Goal: Task Accomplishment & Management: Manage account settings

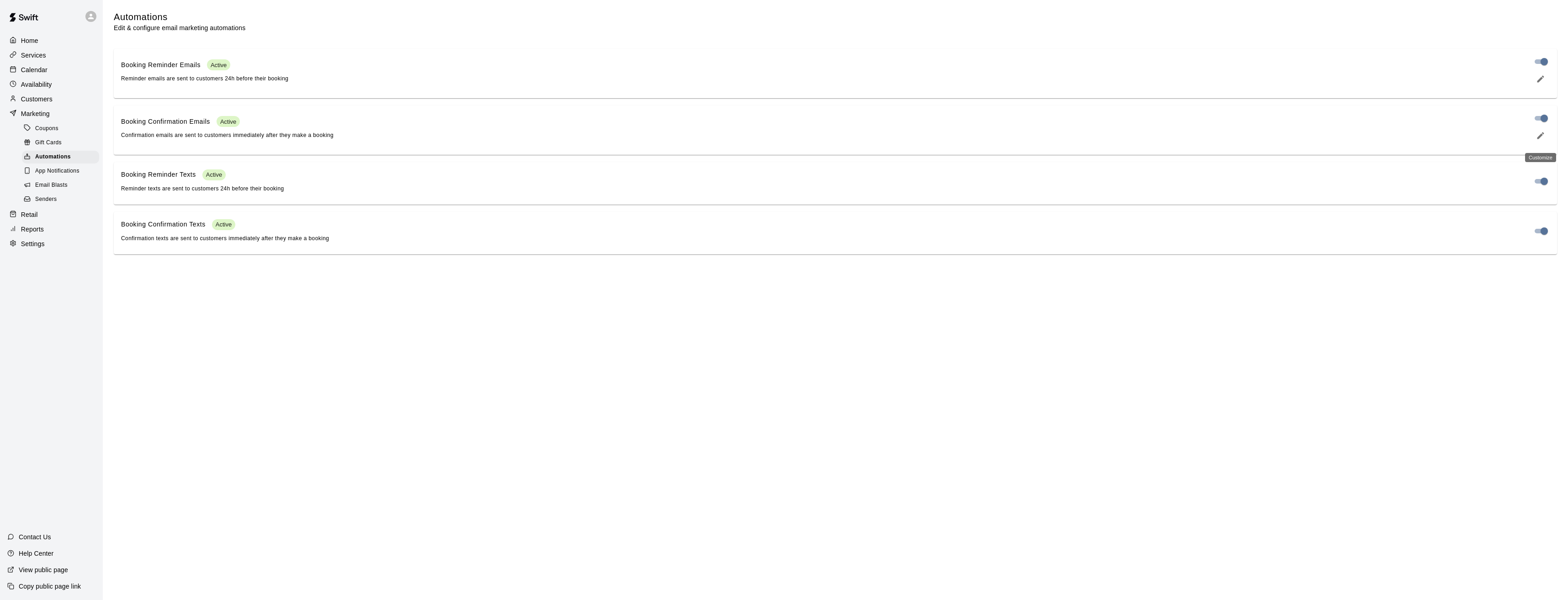
click at [1539, 140] on icon "edit" at bounding box center [1540, 135] width 9 height 9
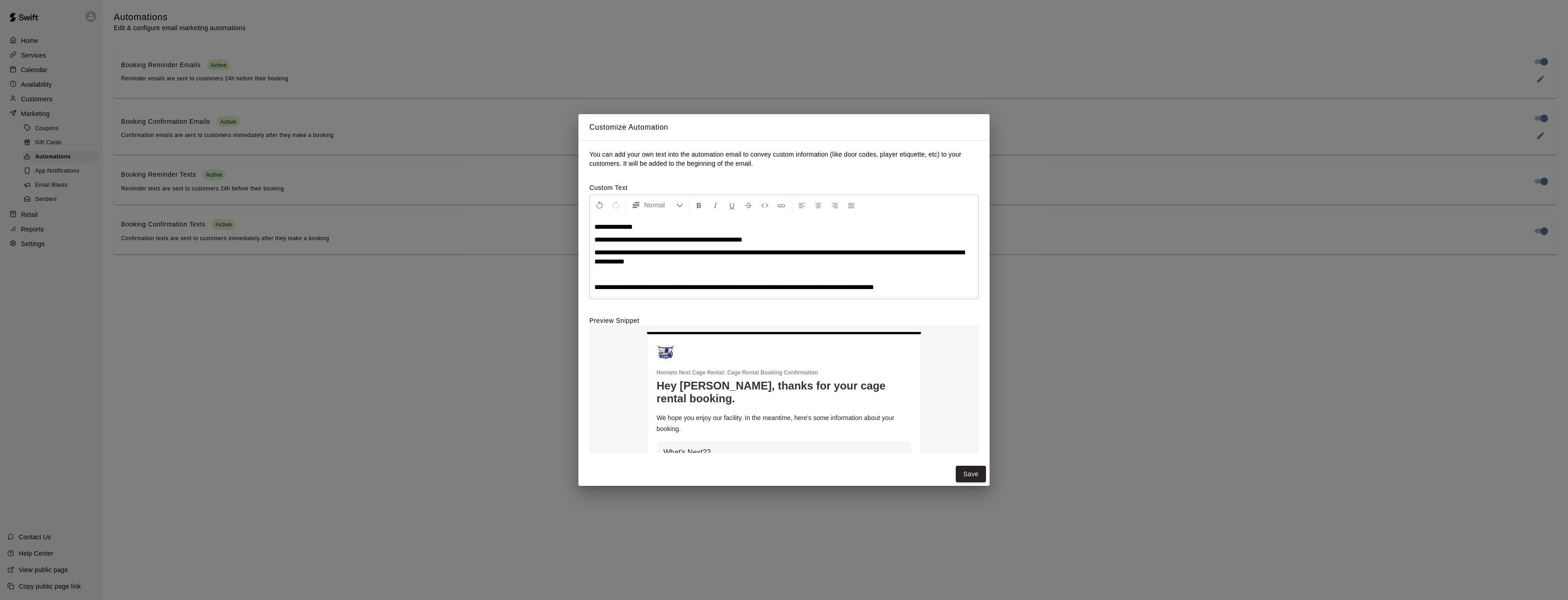
click at [676, 236] on span "**********" at bounding box center [668, 239] width 148 height 7
click at [743, 239] on span "**********" at bounding box center [668, 239] width 148 height 7
click at [964, 469] on button "Save" at bounding box center [970, 474] width 30 height 17
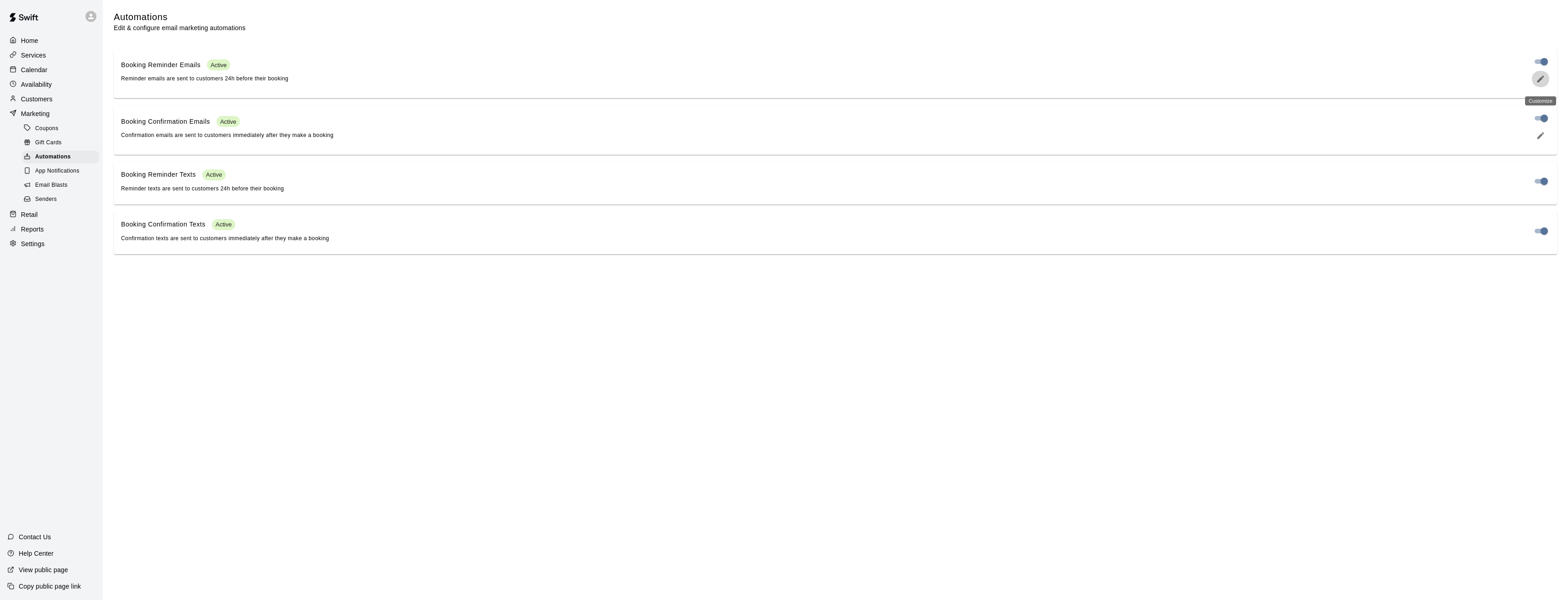
click at [1537, 84] on icon "edit" at bounding box center [1540, 79] width 9 height 9
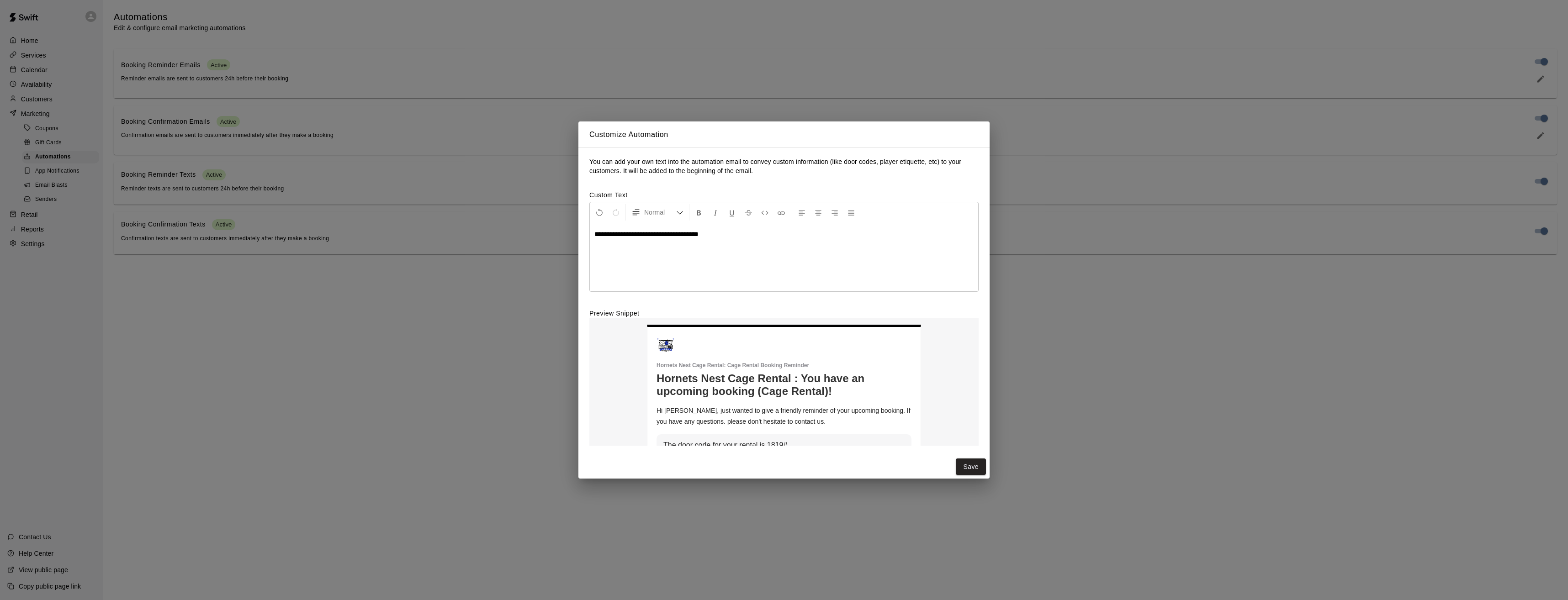
click at [699, 233] on span "**********" at bounding box center [646, 233] width 104 height 7
click at [687, 232] on span "**********" at bounding box center [641, 233] width 93 height 7
click at [967, 463] on button "Save" at bounding box center [970, 467] width 30 height 17
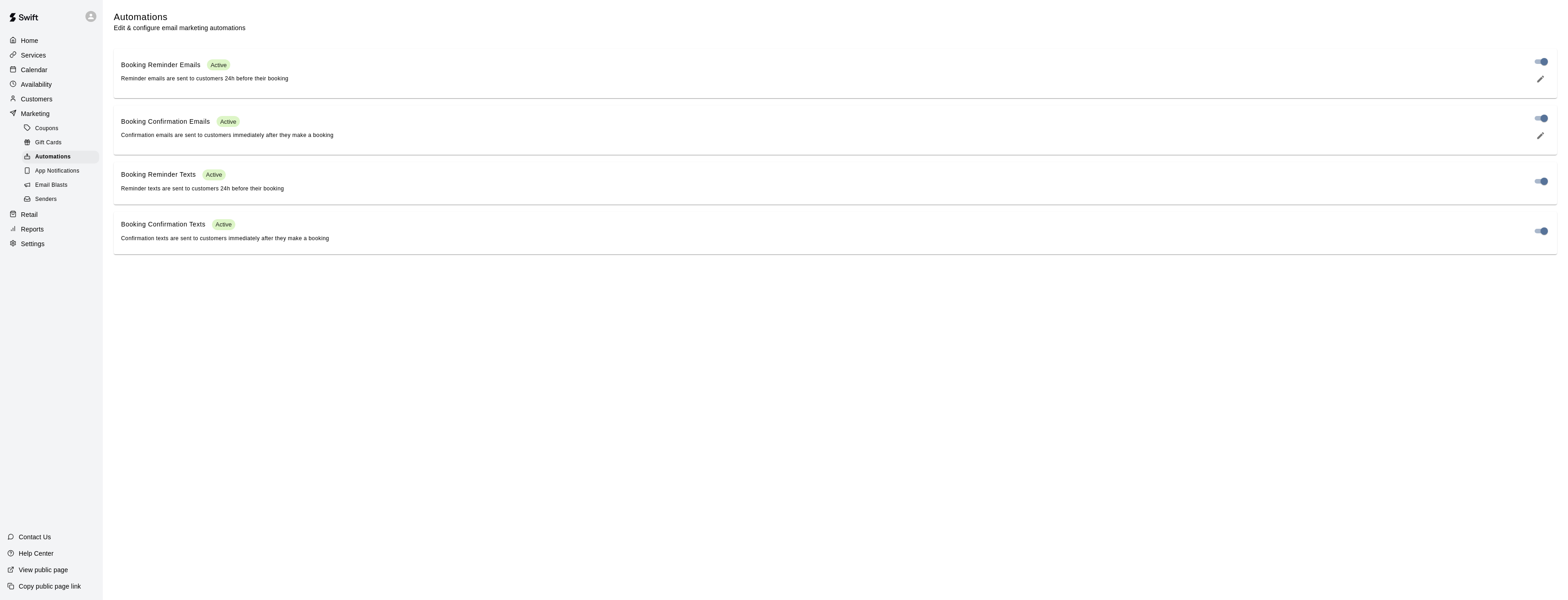
click at [37, 69] on p "Calendar" at bounding box center [34, 70] width 26 height 9
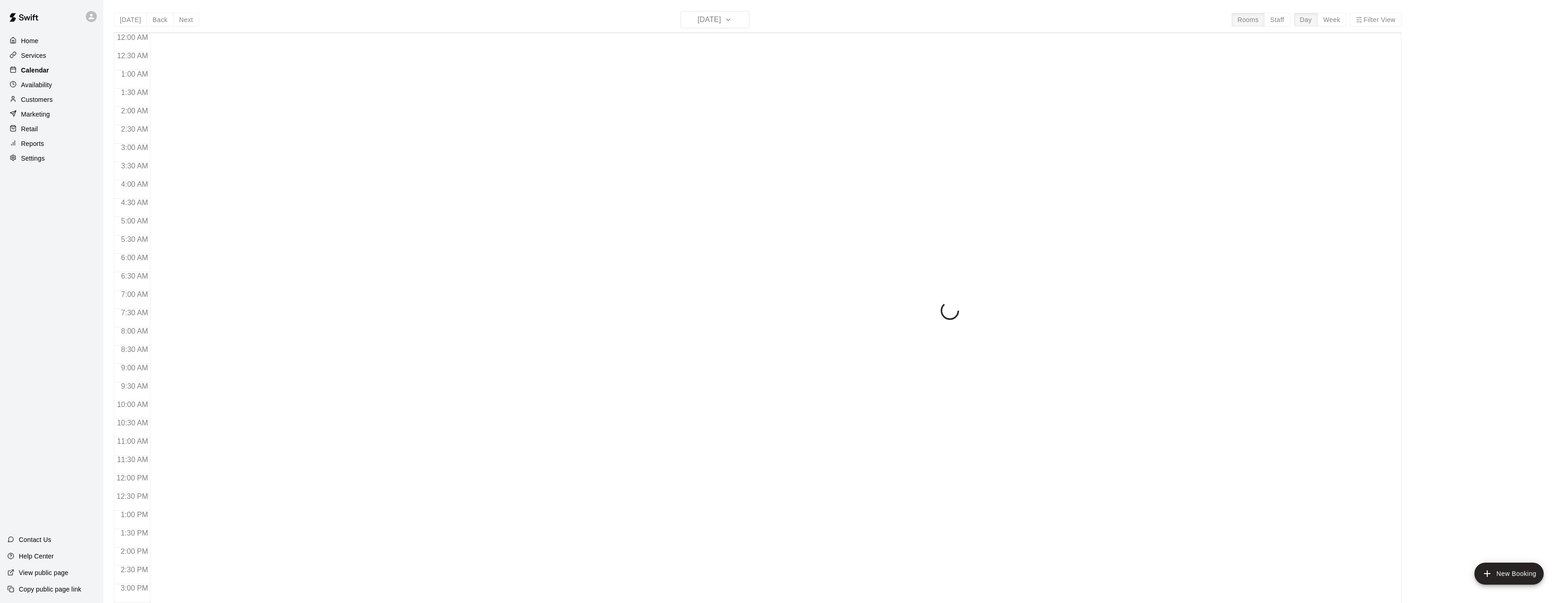
scroll to position [262, 0]
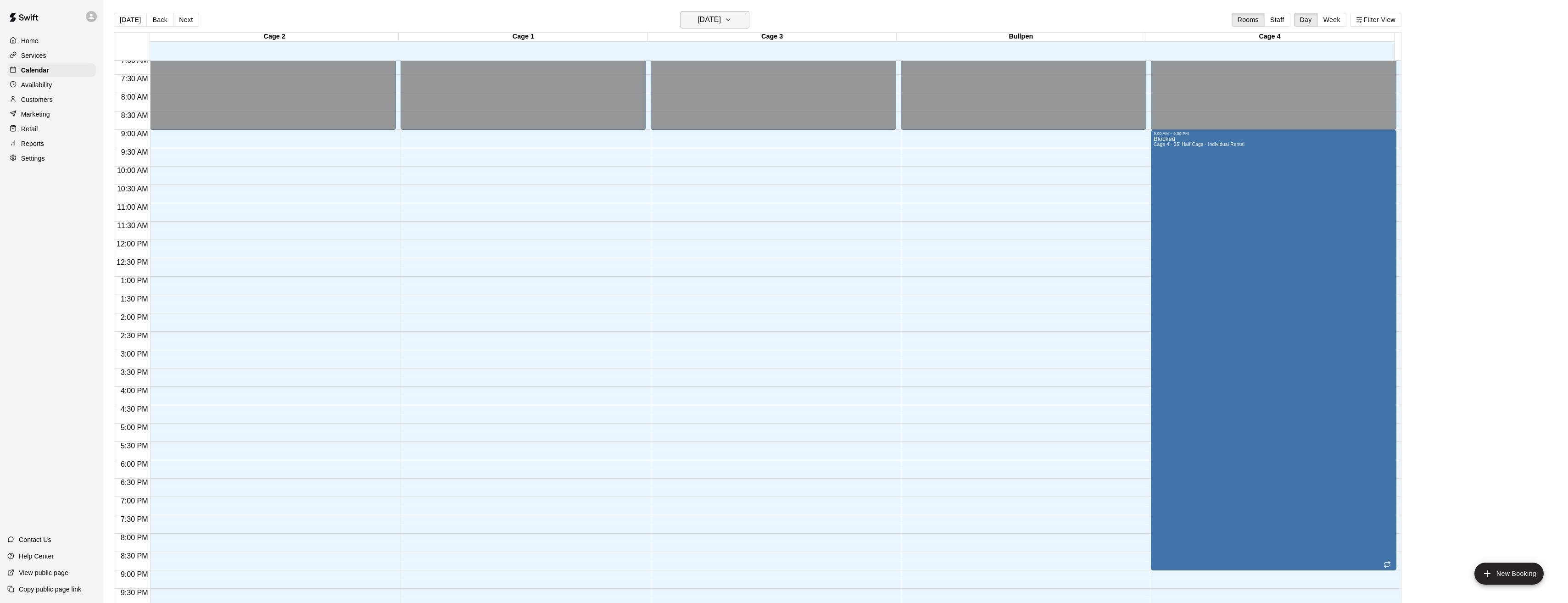
click at [716, 21] on h6 "[DATE]" at bounding box center [709, 20] width 23 height 13
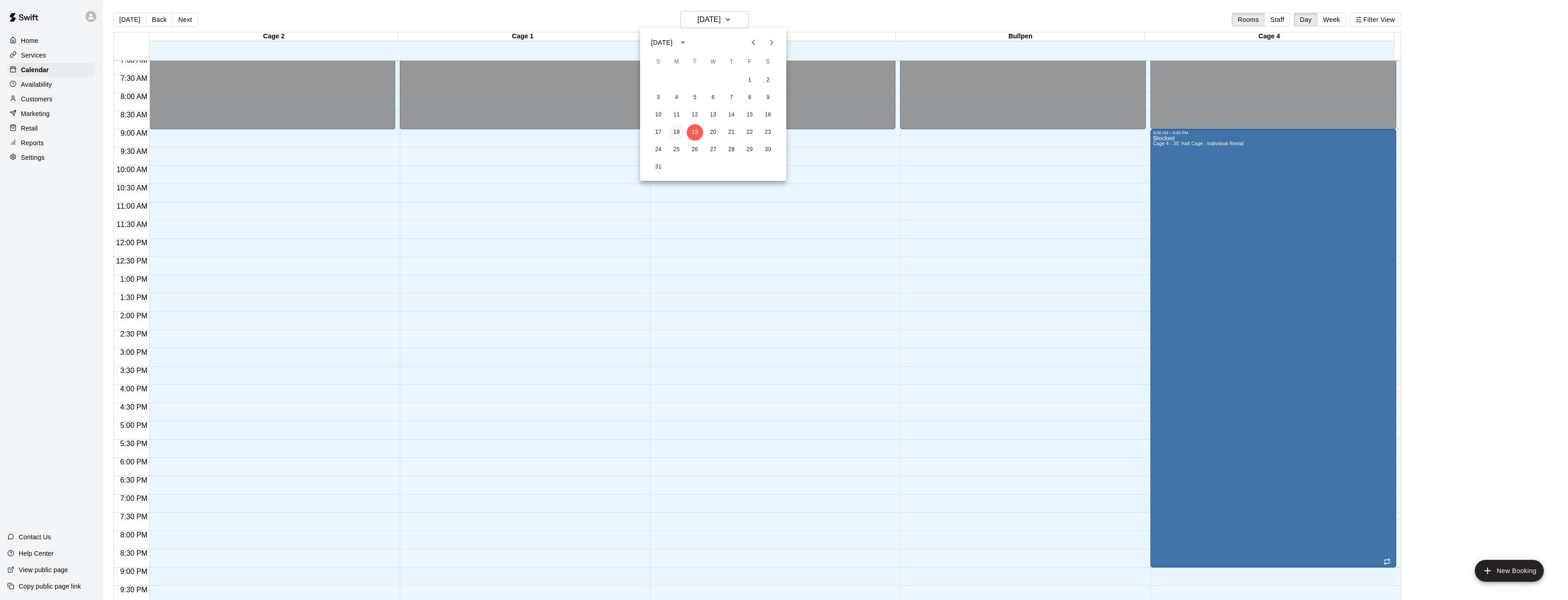
click at [678, 129] on button "18" at bounding box center [676, 132] width 17 height 17
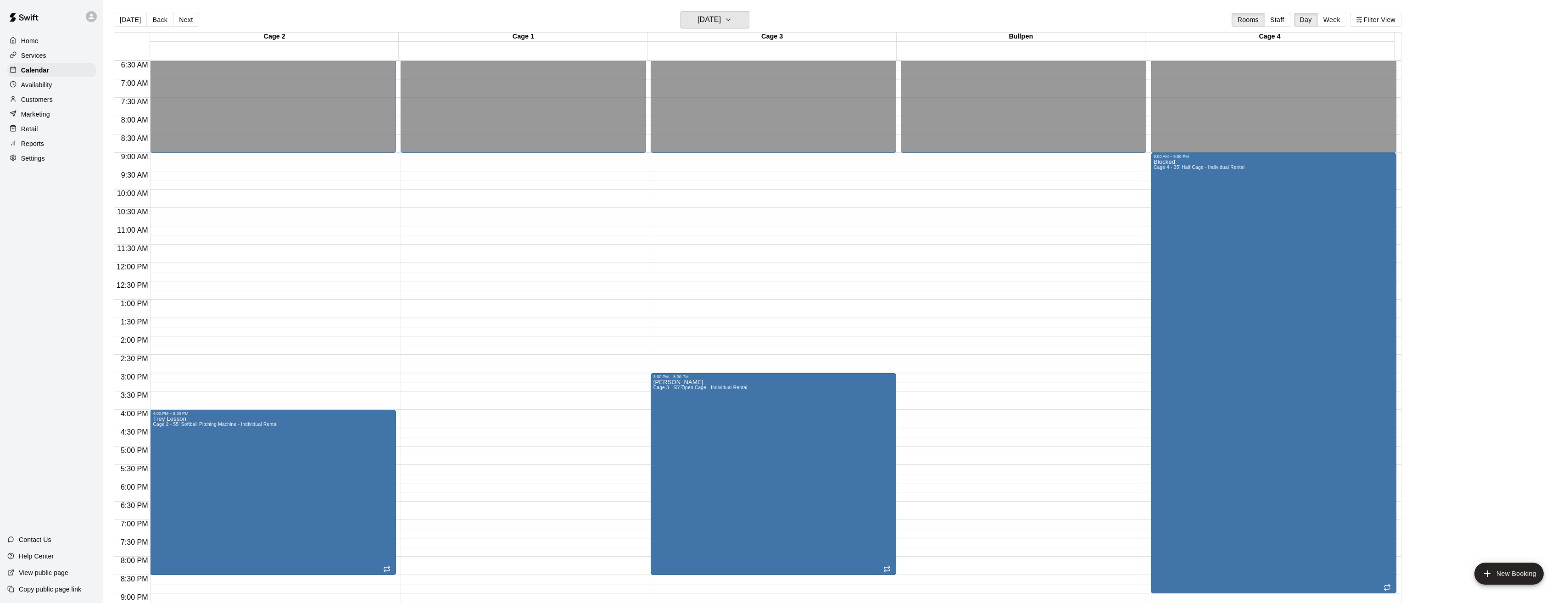
scroll to position [238, 0]
click at [713, 18] on h6 "[DATE]" at bounding box center [709, 20] width 23 height 13
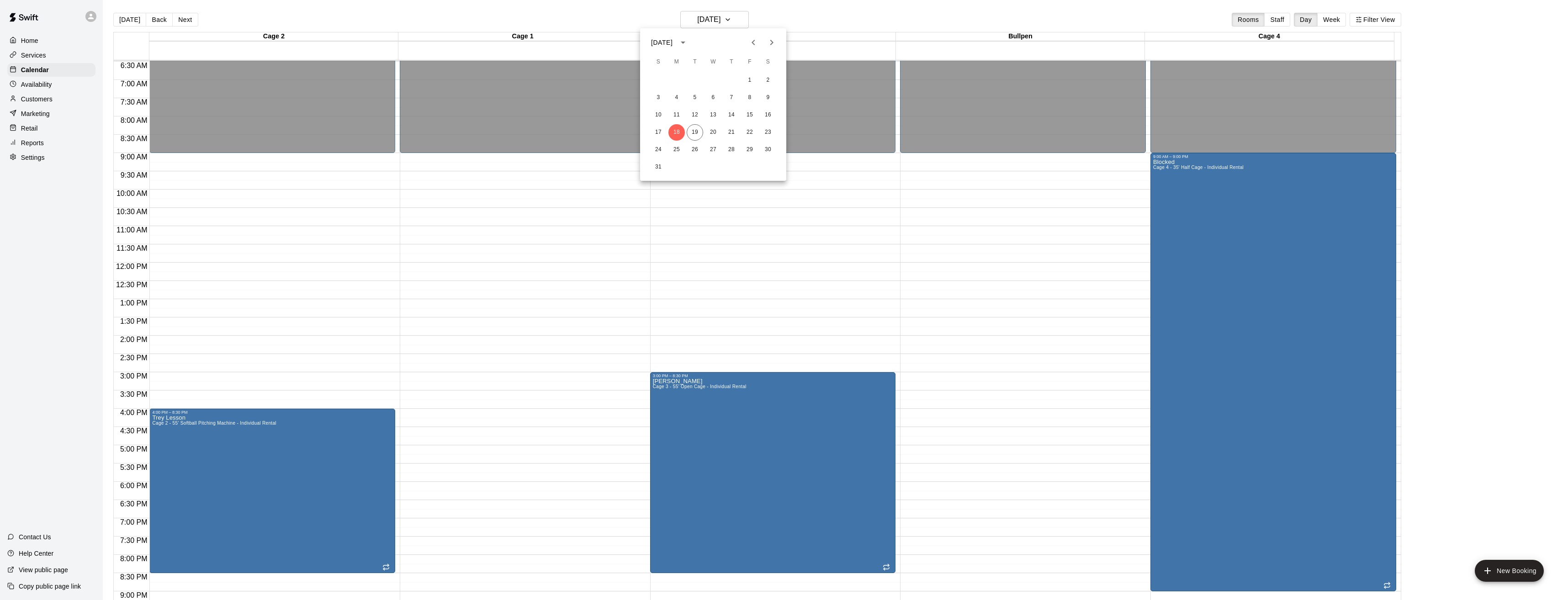
click at [643, 222] on div at bounding box center [784, 300] width 1568 height 600
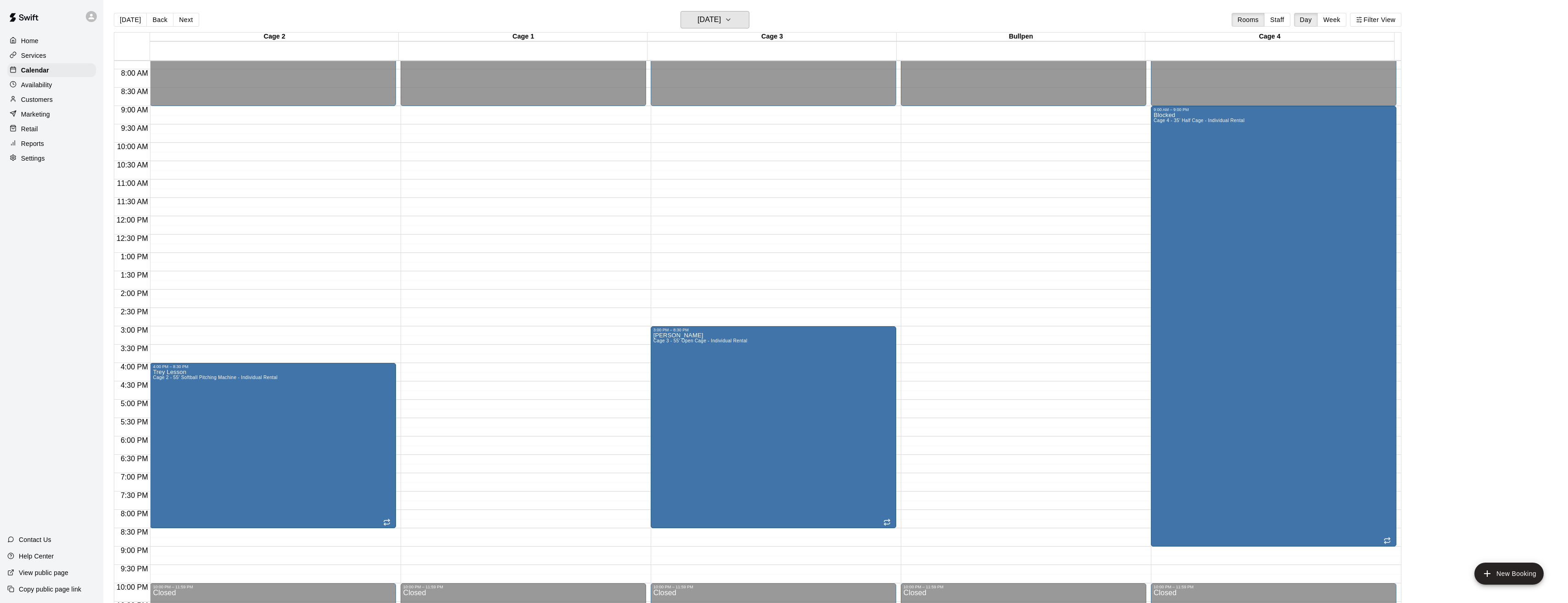
scroll to position [330, 0]
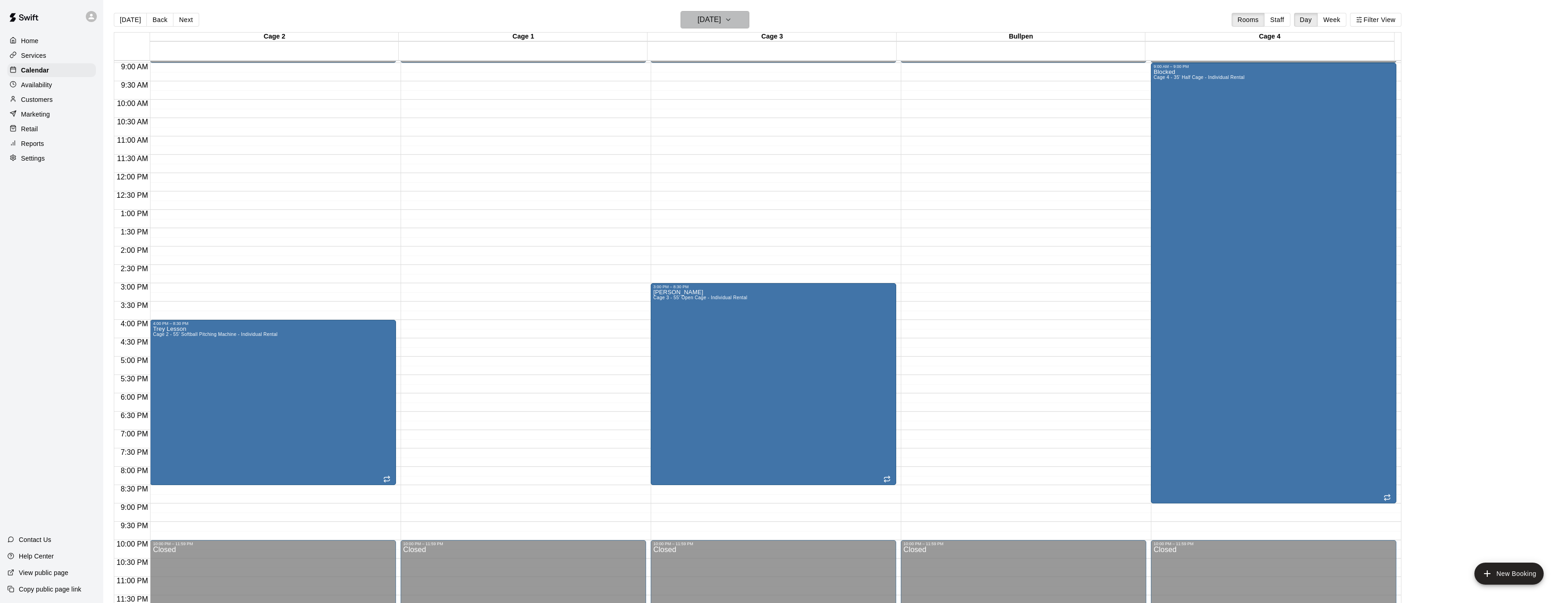
click at [719, 22] on h6 "[DATE]" at bounding box center [709, 20] width 23 height 13
click at [695, 132] on button "19" at bounding box center [697, 133] width 17 height 17
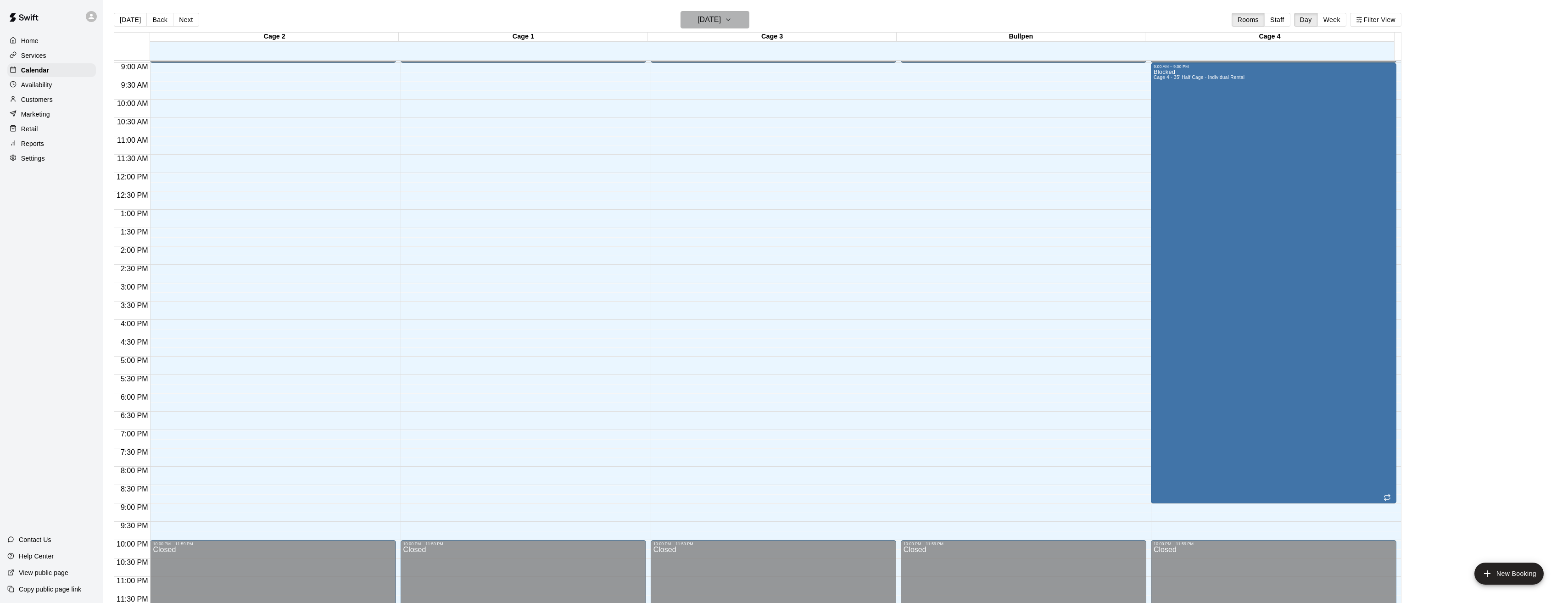
click at [732, 23] on icon "button" at bounding box center [728, 19] width 7 height 11
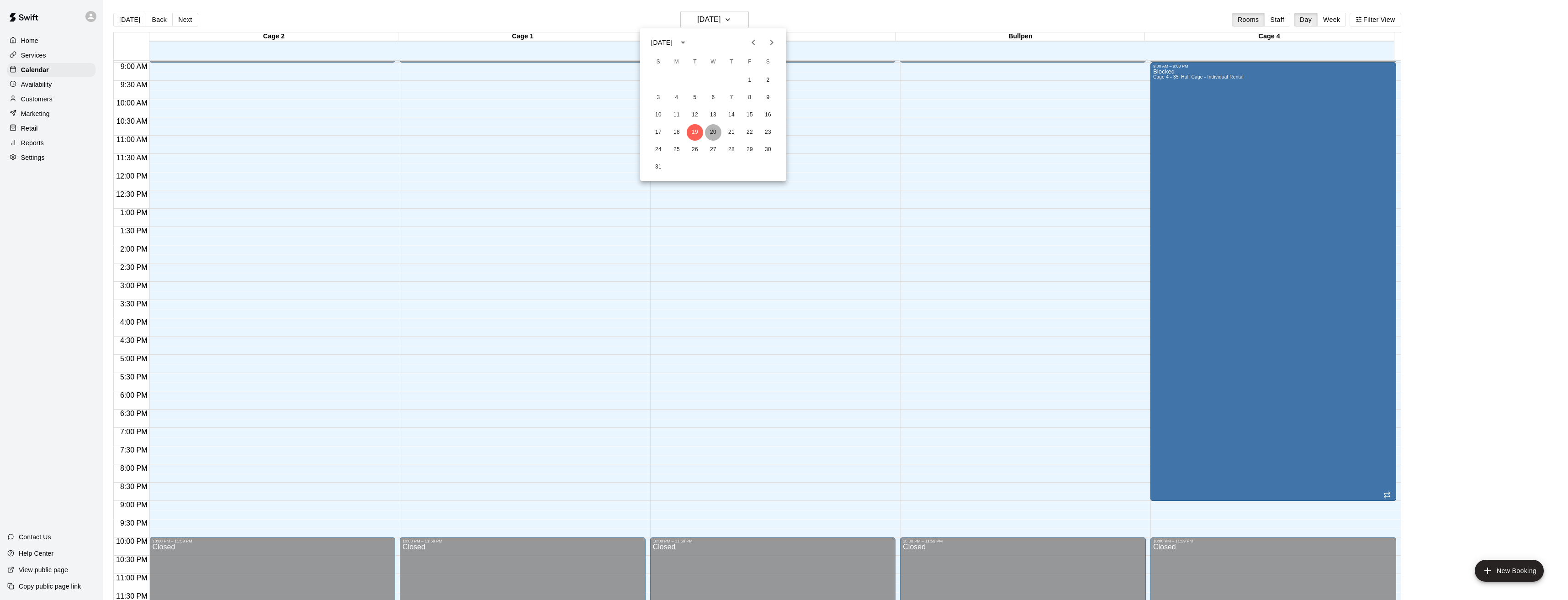
click at [714, 129] on button "20" at bounding box center [713, 132] width 17 height 17
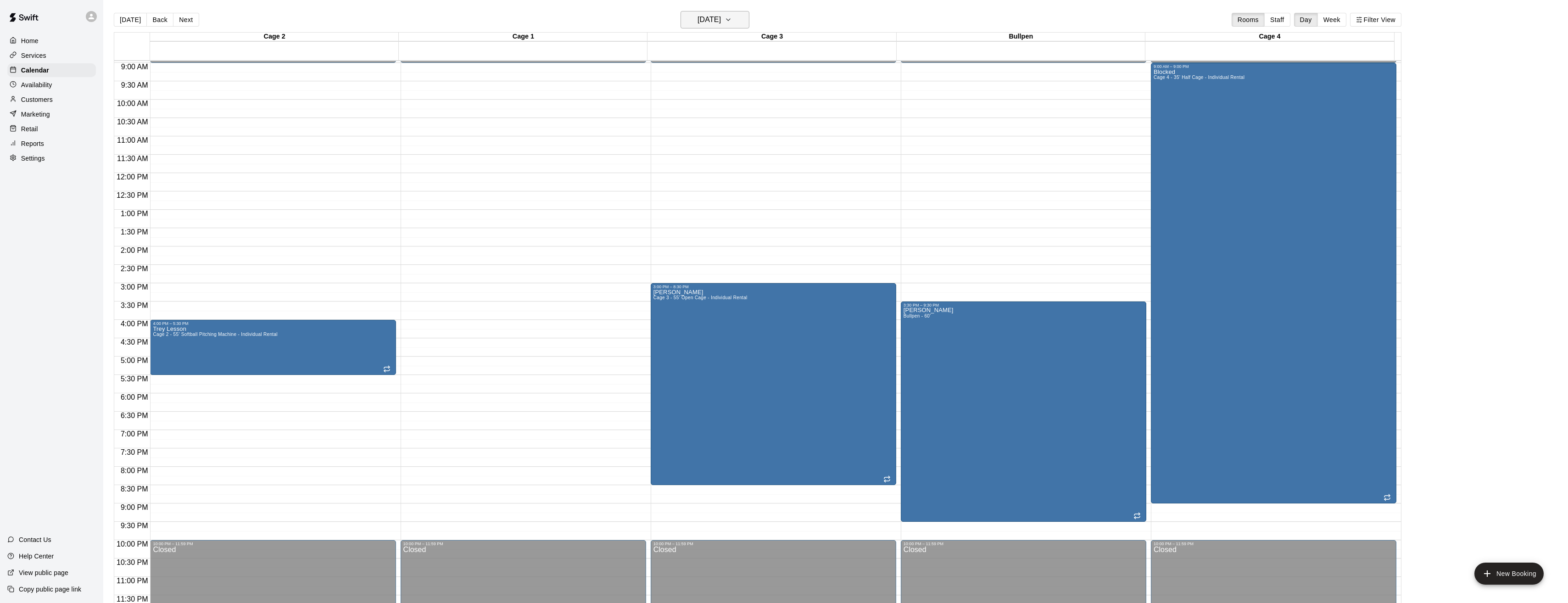
click at [721, 22] on h6 "[DATE]" at bounding box center [709, 20] width 23 height 13
click at [735, 133] on button "21" at bounding box center [734, 133] width 17 height 17
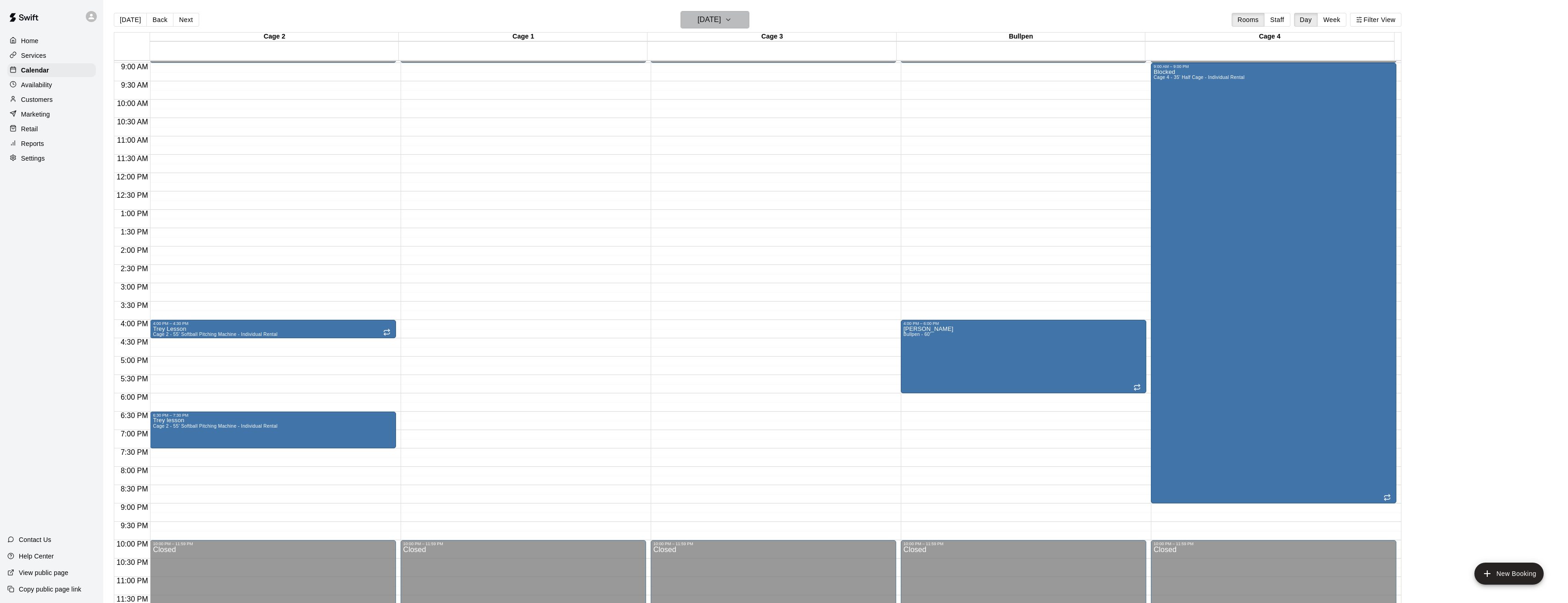
click at [716, 26] on h6 "[DATE]" at bounding box center [709, 20] width 23 height 13
click at [750, 126] on button "22" at bounding box center [753, 133] width 17 height 17
